Goal: Book appointment/travel/reservation

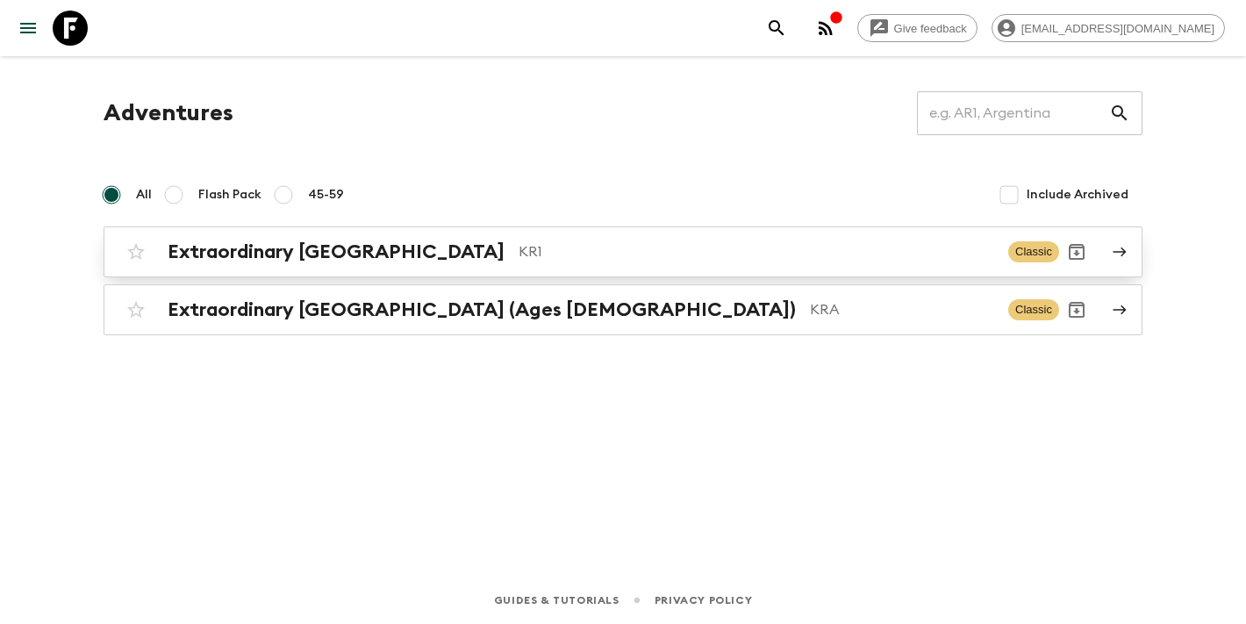
click at [363, 249] on h2 "Extraordinary [GEOGRAPHIC_DATA]" at bounding box center [336, 252] width 337 height 23
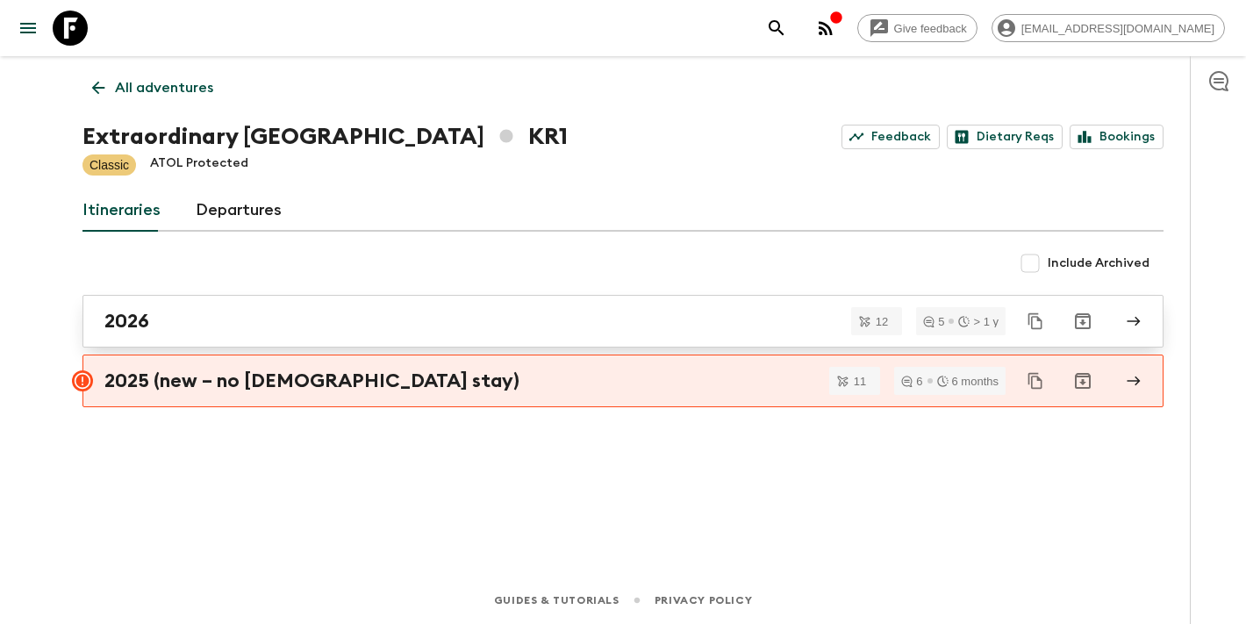
click at [228, 320] on div "2026" at bounding box center [606, 321] width 1004 height 23
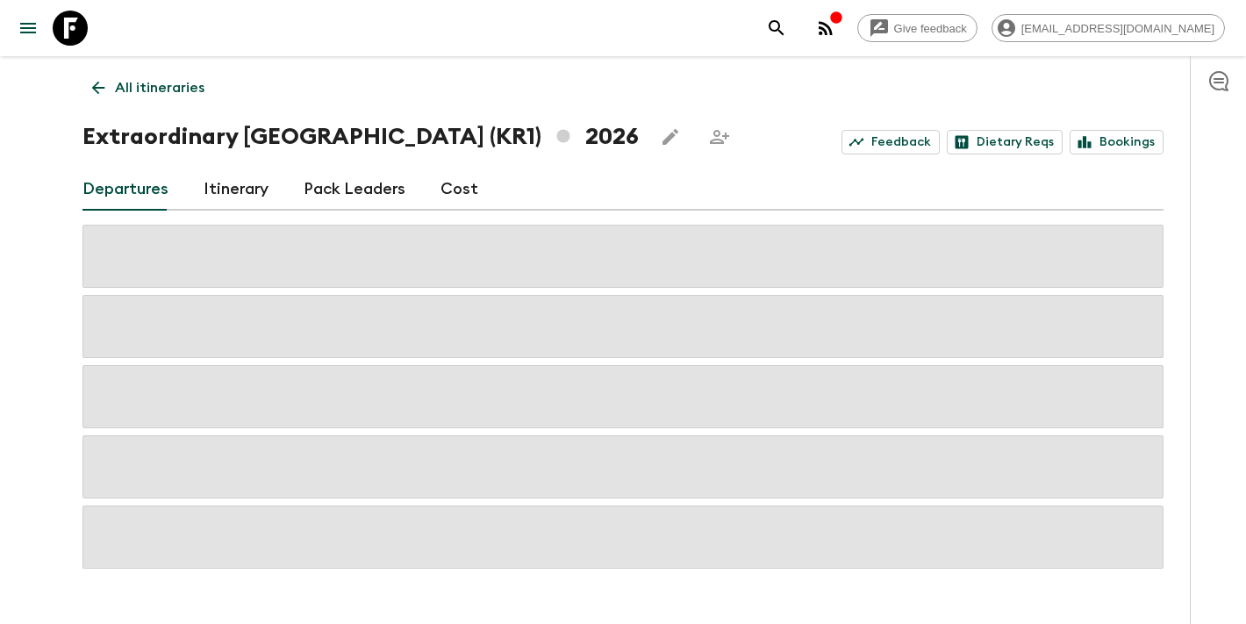
click at [101, 90] on icon at bounding box center [98, 87] width 19 height 19
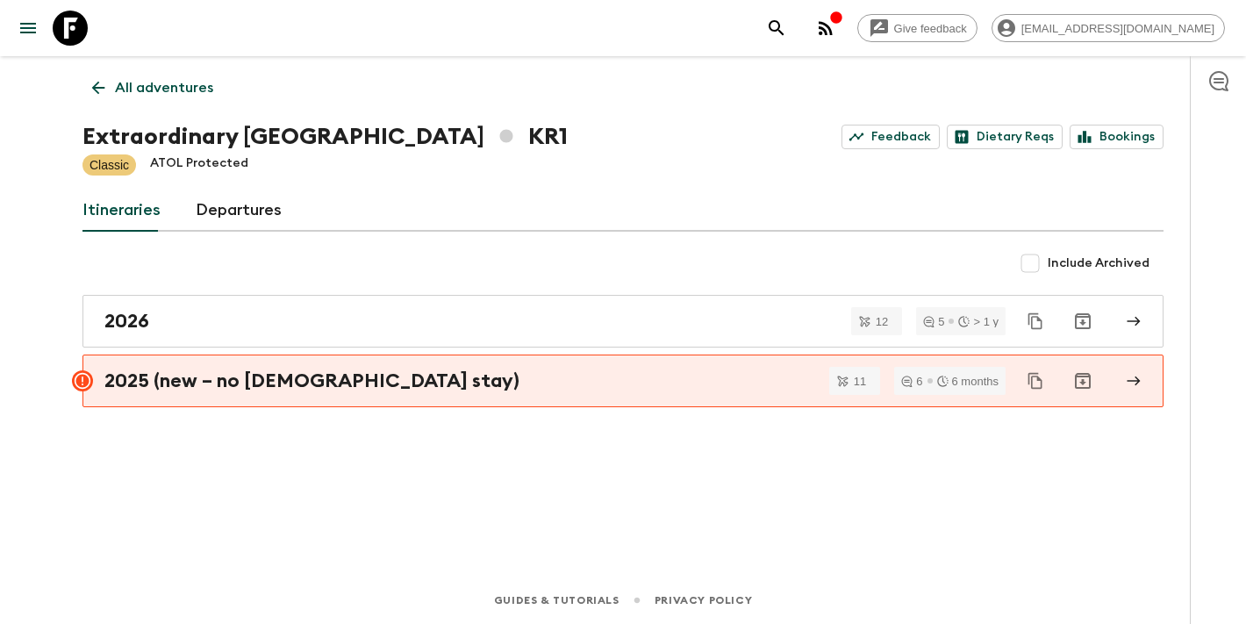
click at [236, 216] on link "Departures" at bounding box center [239, 211] width 86 height 42
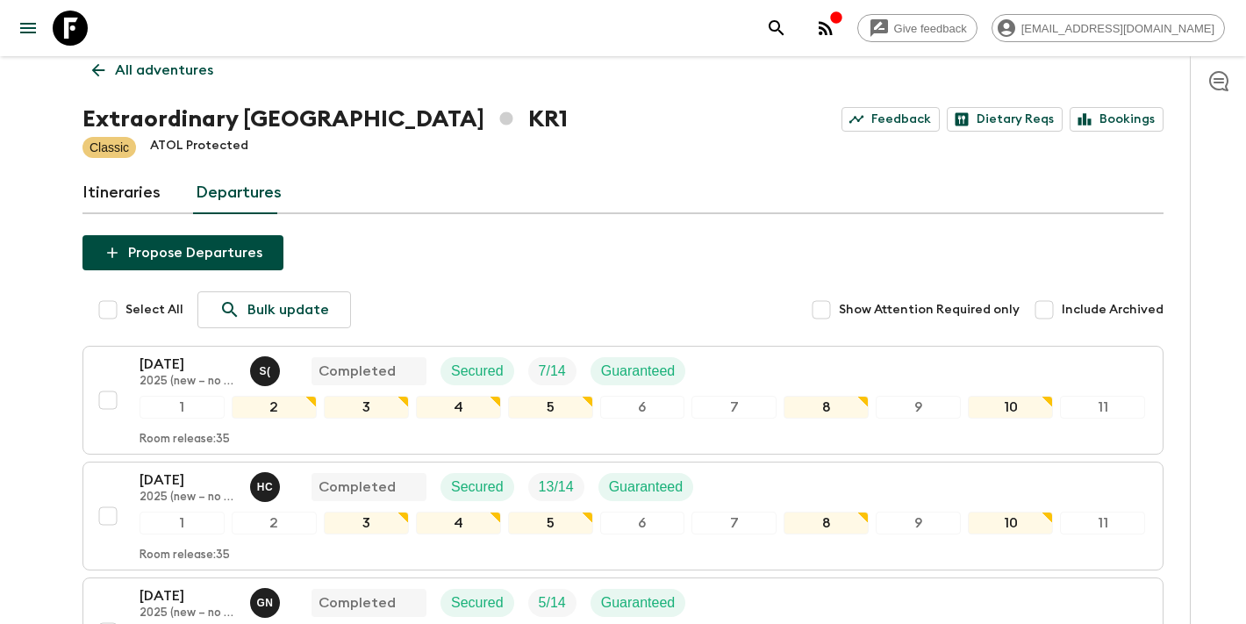
scroll to position [9, 0]
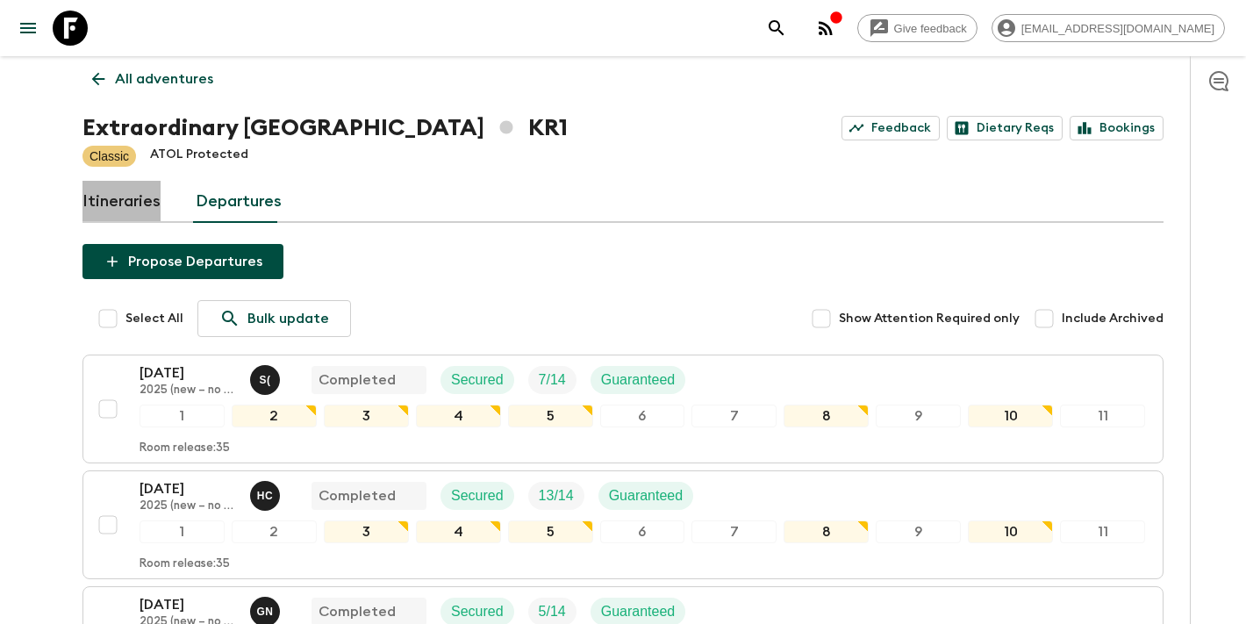
click at [145, 198] on link "Itineraries" at bounding box center [122, 202] width 78 height 42
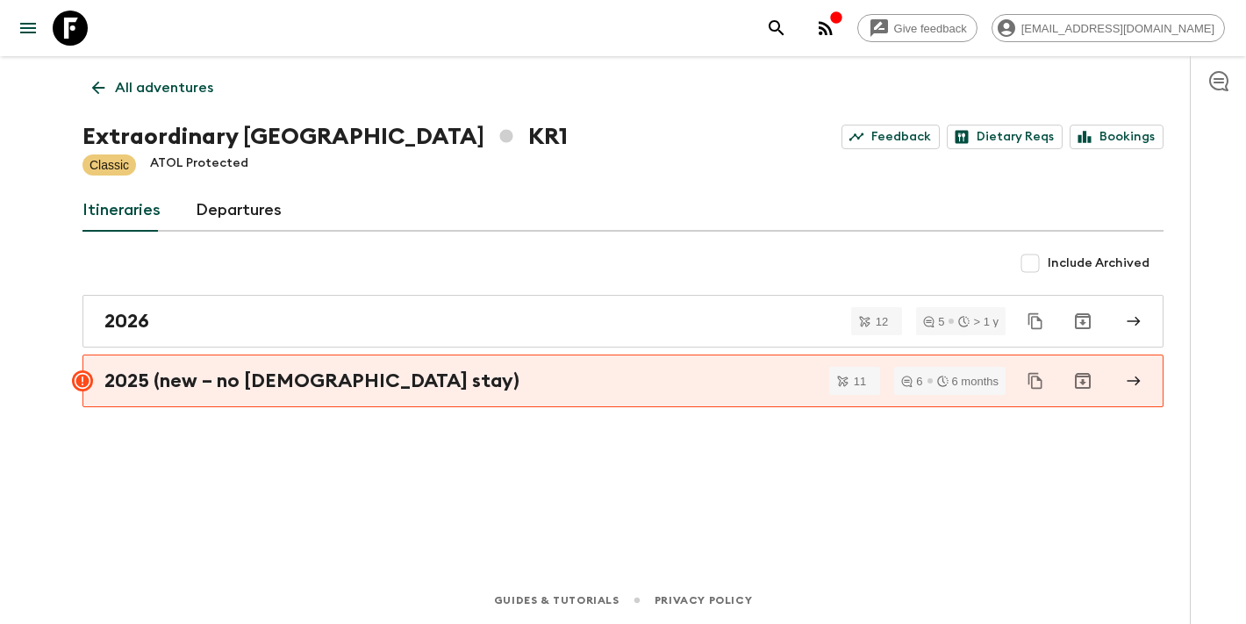
click at [250, 216] on link "Departures" at bounding box center [239, 211] width 86 height 42
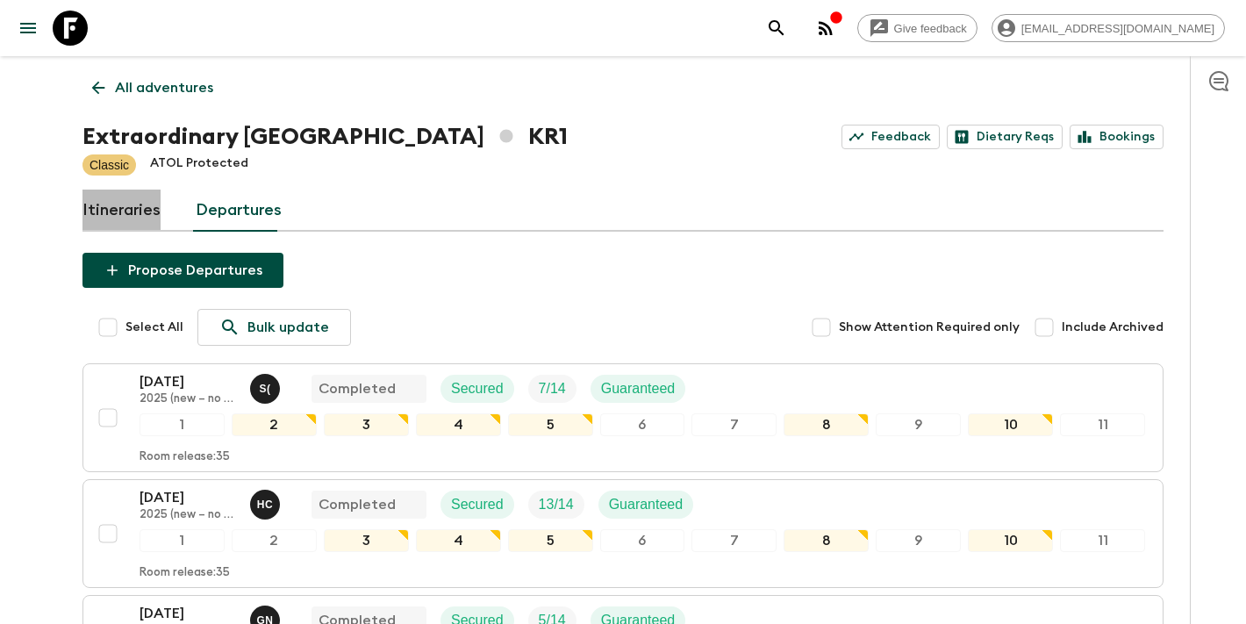
click at [153, 210] on link "Itineraries" at bounding box center [122, 211] width 78 height 42
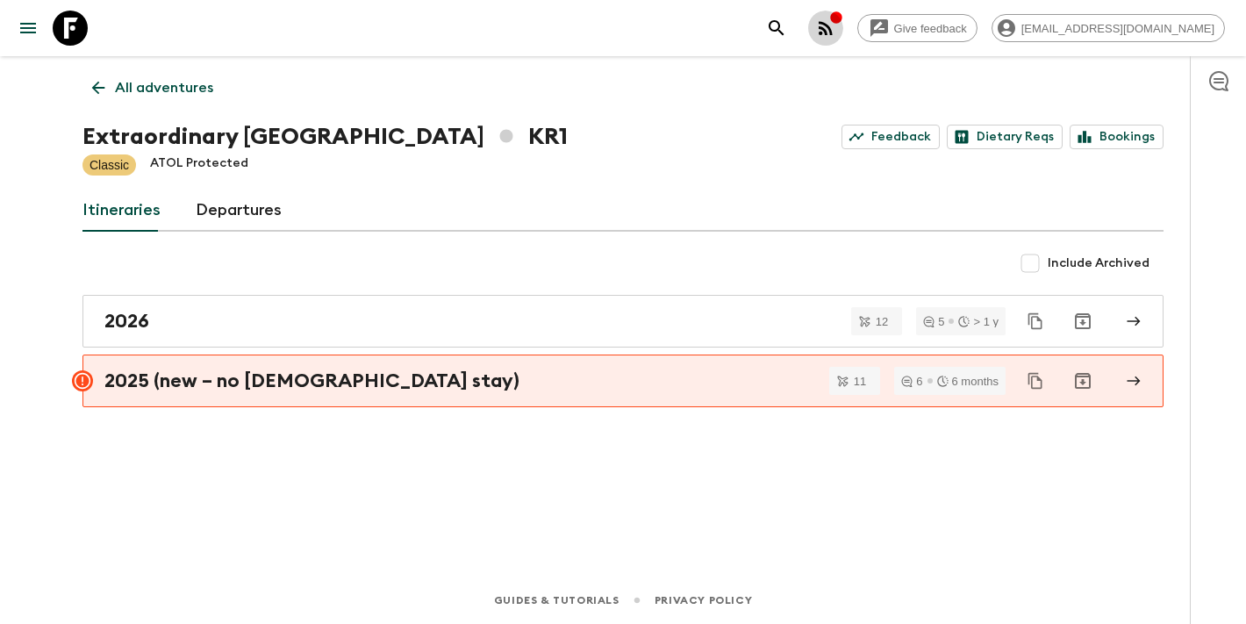
click at [836, 34] on icon "button" at bounding box center [825, 28] width 21 height 21
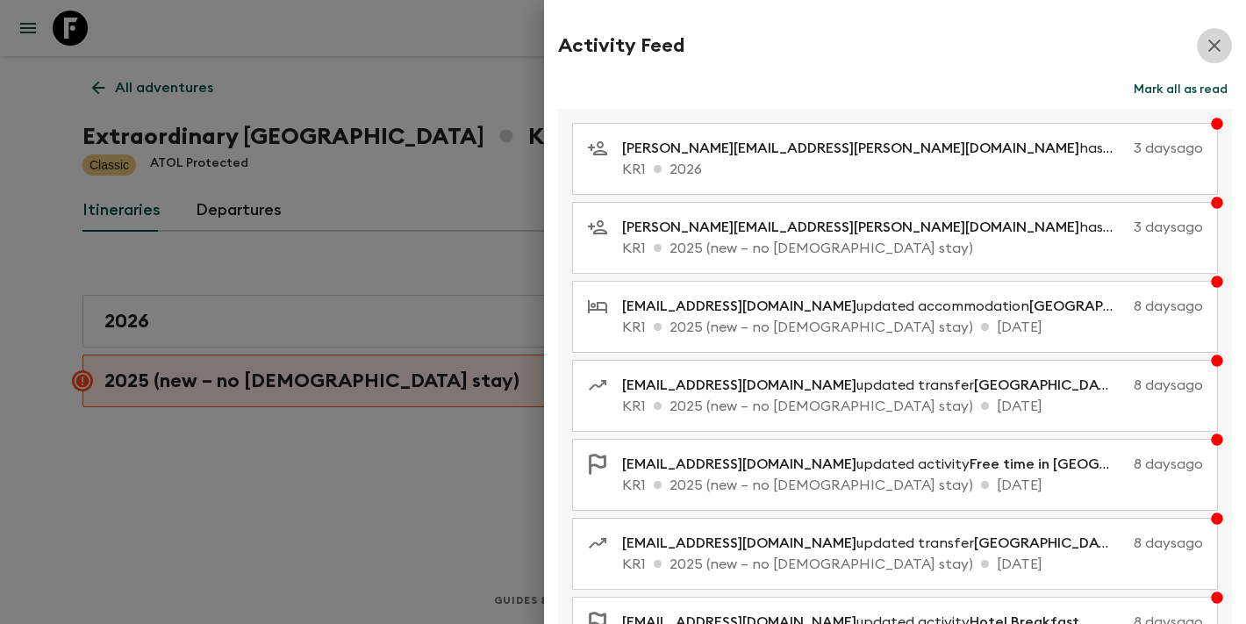
click at [1215, 39] on icon "button" at bounding box center [1214, 45] width 21 height 21
